Goal: Entertainment & Leisure: Consume media (video, audio)

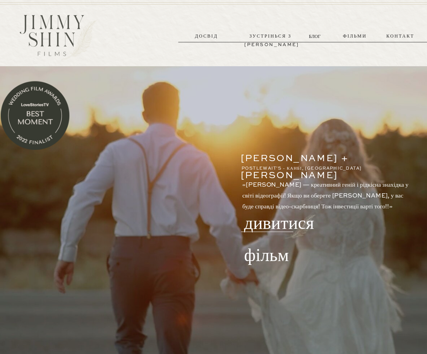
click at [275, 226] on font "дивитися фільм" at bounding box center [279, 241] width 70 height 63
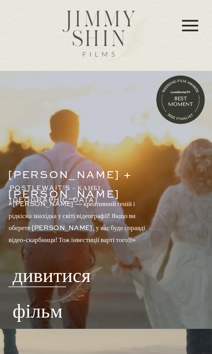
click at [62, 280] on font "дивитися фільм" at bounding box center [52, 296] width 78 height 70
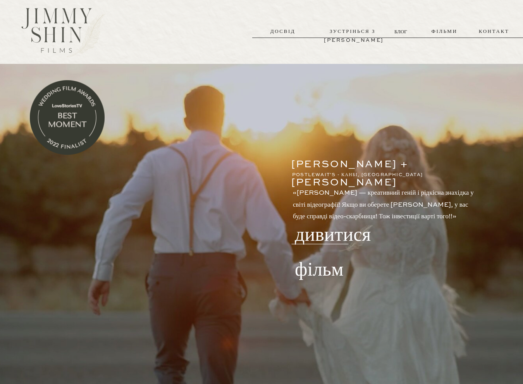
scroll to position [9, 0]
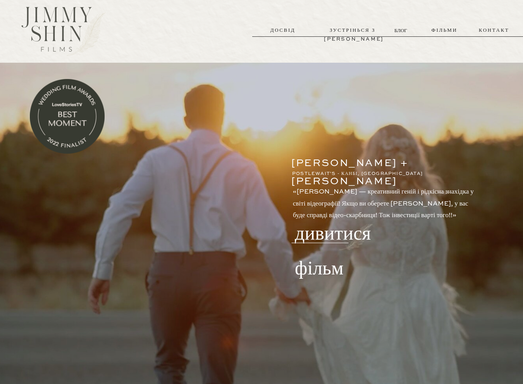
click at [314, 235] on font "дивитися фільм" at bounding box center [333, 253] width 76 height 68
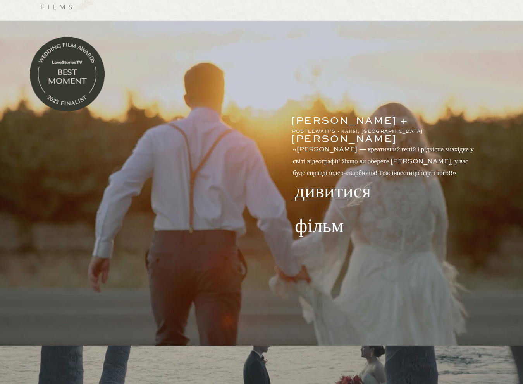
scroll to position [50, 0]
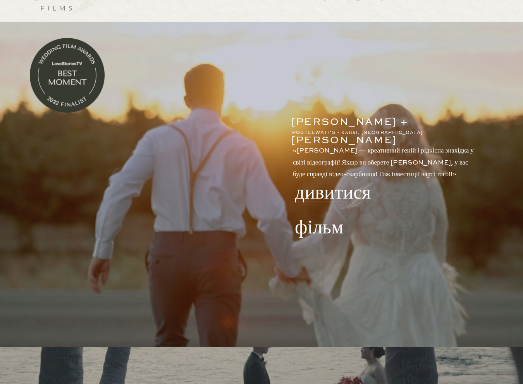
click at [323, 193] on font "дивитися фільм" at bounding box center [333, 212] width 76 height 68
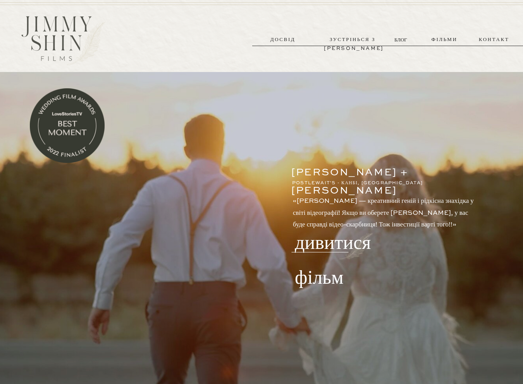
scroll to position [50, 0]
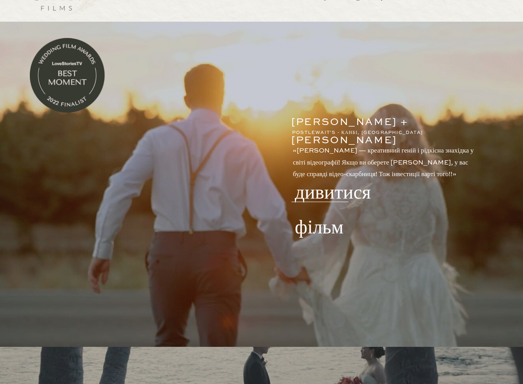
click at [320, 197] on font "дивитися фільм" at bounding box center [333, 212] width 76 height 68
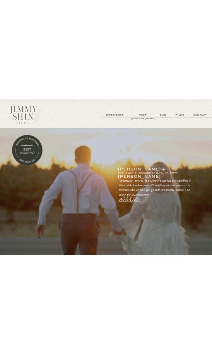
scroll to position [50, 0]
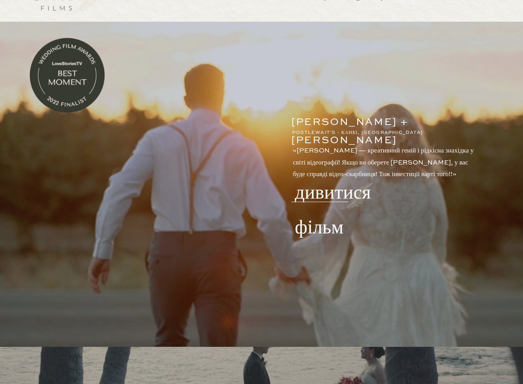
click at [334, 194] on font "дивитися фільм" at bounding box center [333, 212] width 76 height 68
click at [445, 95] on icon at bounding box center [447, 93] width 28 height 31
click at [314, 193] on font "дивитися фільм" at bounding box center [333, 212] width 76 height 68
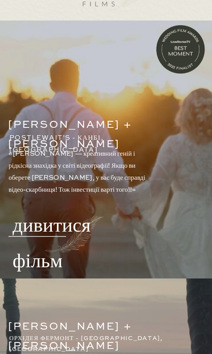
scroll to position [0, 0]
